Goal: Information Seeking & Learning: Understand process/instructions

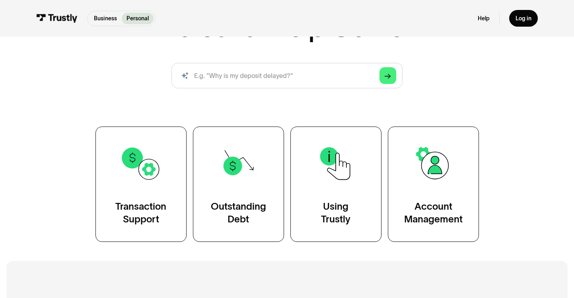
scroll to position [80, 0]
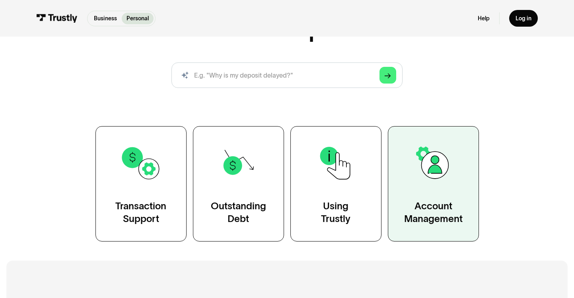
click at [430, 160] on img at bounding box center [433, 162] width 41 height 41
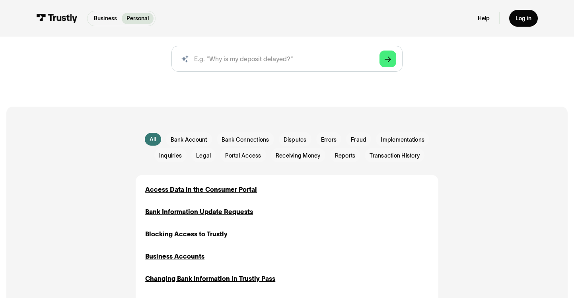
scroll to position [119, 0]
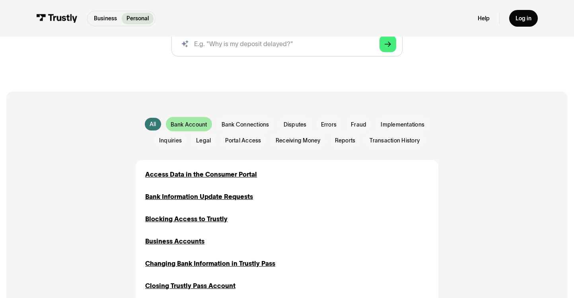
click at [193, 126] on span "Bank Account" at bounding box center [189, 125] width 37 height 8
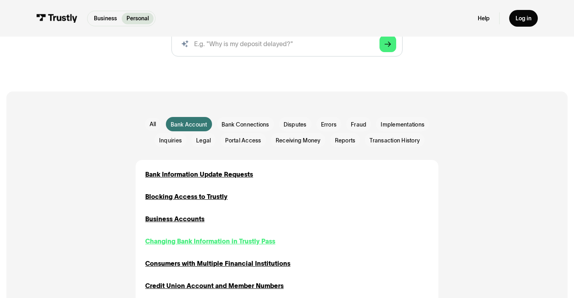
click at [222, 242] on div "Changing Bank Information in Trustly Pass" at bounding box center [210, 241] width 130 height 10
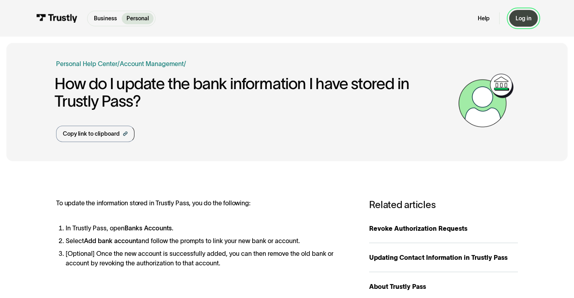
click at [525, 20] on div "Log in" at bounding box center [524, 18] width 16 height 7
